Goal: Task Accomplishment & Management: Manage account settings

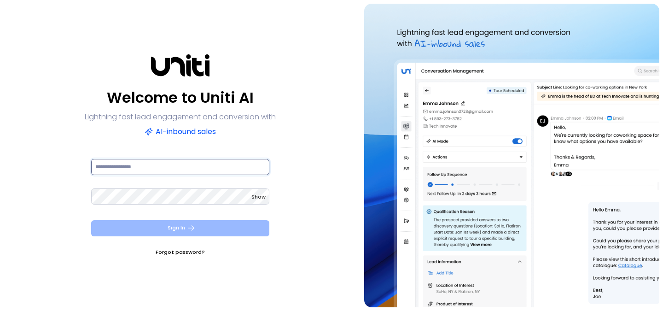
type input "**********"
click at [169, 230] on button "Sign In" at bounding box center [180, 228] width 178 height 16
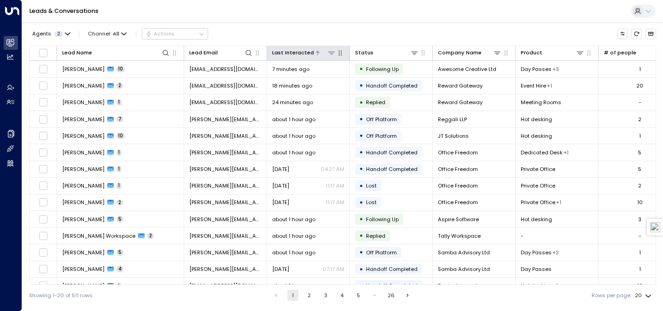
click at [304, 52] on div "Last Interacted" at bounding box center [293, 52] width 42 height 9
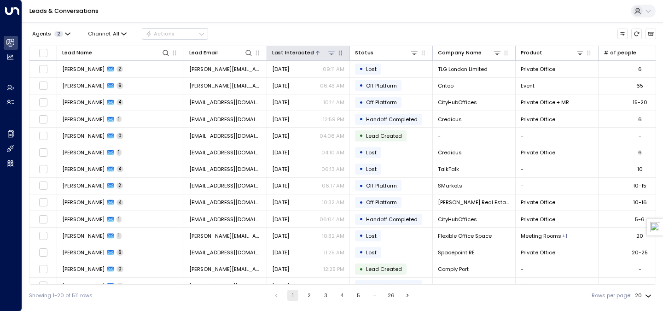
click at [304, 52] on div "Last Interacted" at bounding box center [293, 52] width 42 height 9
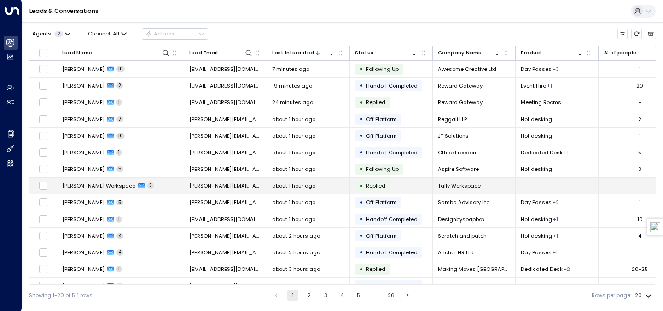
click at [198, 186] on span "[PERSON_NAME][EMAIL_ADDRESS][DOMAIN_NAME][PERSON_NAME]" at bounding box center [225, 185] width 72 height 7
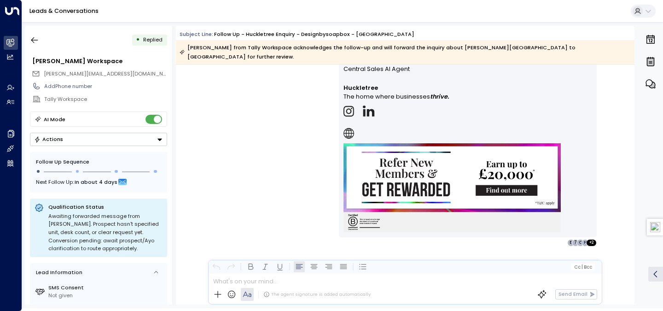
scroll to position [361, 0]
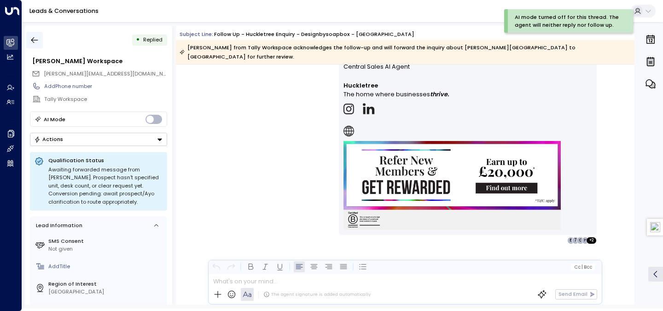
click at [31, 45] on button "button" at bounding box center [34, 40] width 17 height 17
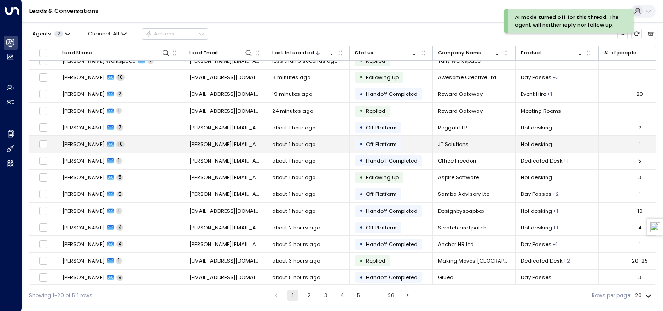
scroll to position [13, 0]
